Goal: Task Accomplishment & Management: Use online tool/utility

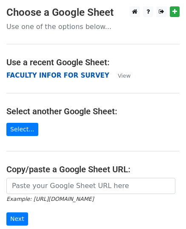
click at [69, 76] on strong "FACULTY INFOR FOR SURVEY" at bounding box center [57, 76] width 103 height 8
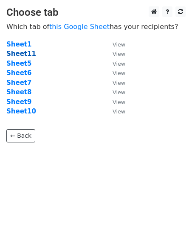
click at [29, 56] on strong "Sheet11" at bounding box center [21, 54] width 30 height 8
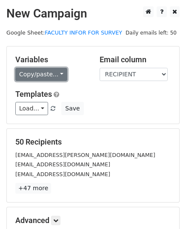
click at [55, 74] on link "Copy/paste..." at bounding box center [41, 74] width 52 height 13
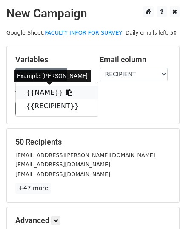
click at [47, 97] on link "{{NAME}}" at bounding box center [57, 93] width 82 height 14
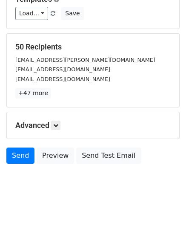
scroll to position [100, 0]
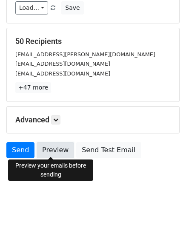
click at [43, 146] on link "Preview" at bounding box center [55, 150] width 37 height 16
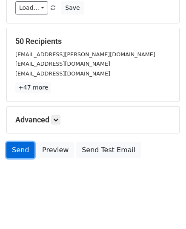
click at [19, 147] on link "Send" at bounding box center [20, 150] width 28 height 16
